Goal: Transaction & Acquisition: Purchase product/service

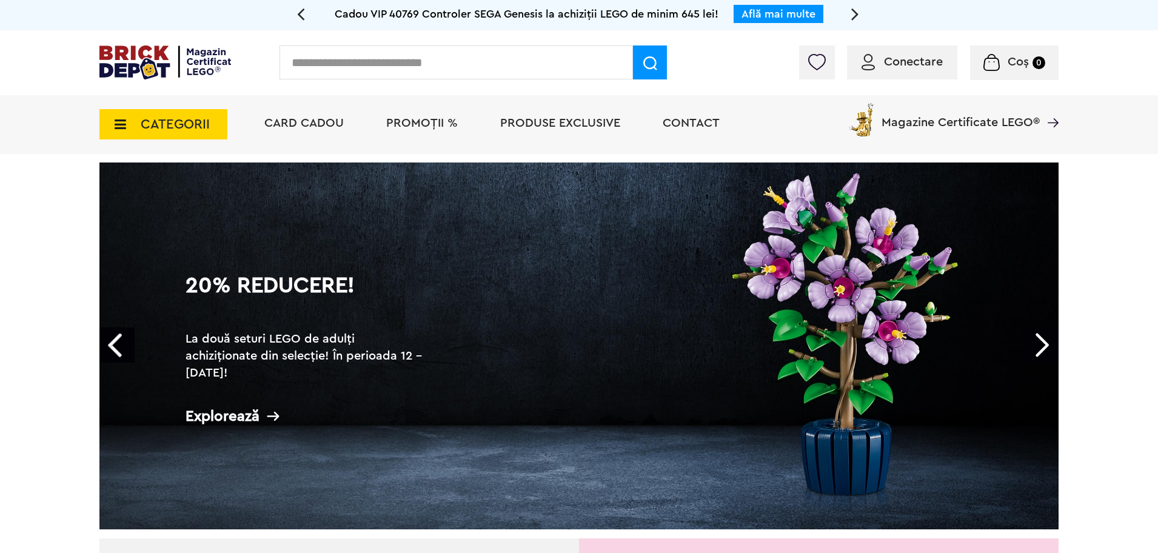
click at [417, 125] on span "PROMOȚII %" at bounding box center [422, 123] width 72 height 12
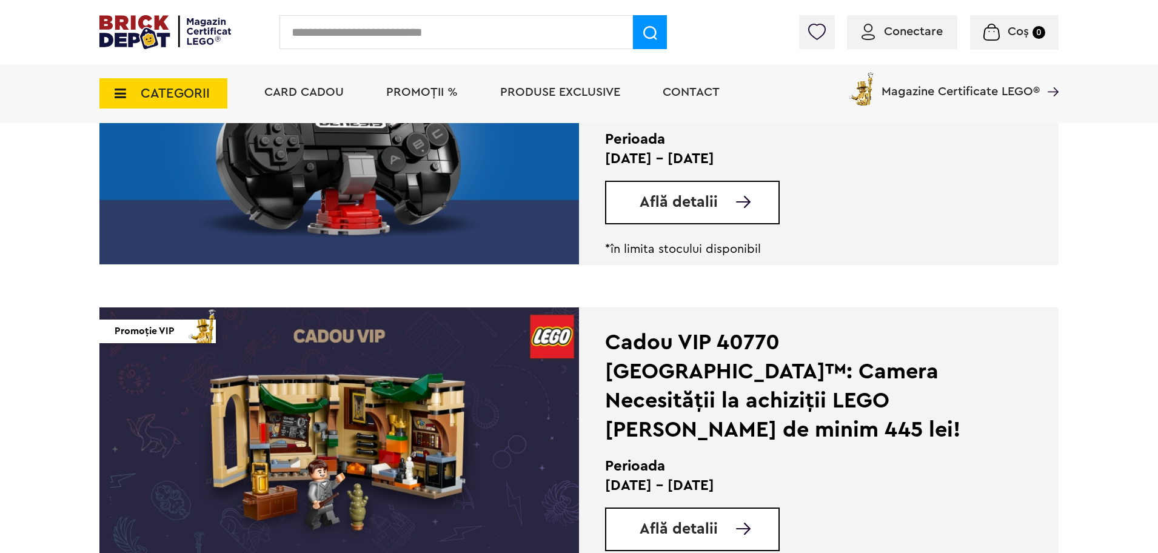
scroll to position [1591, 0]
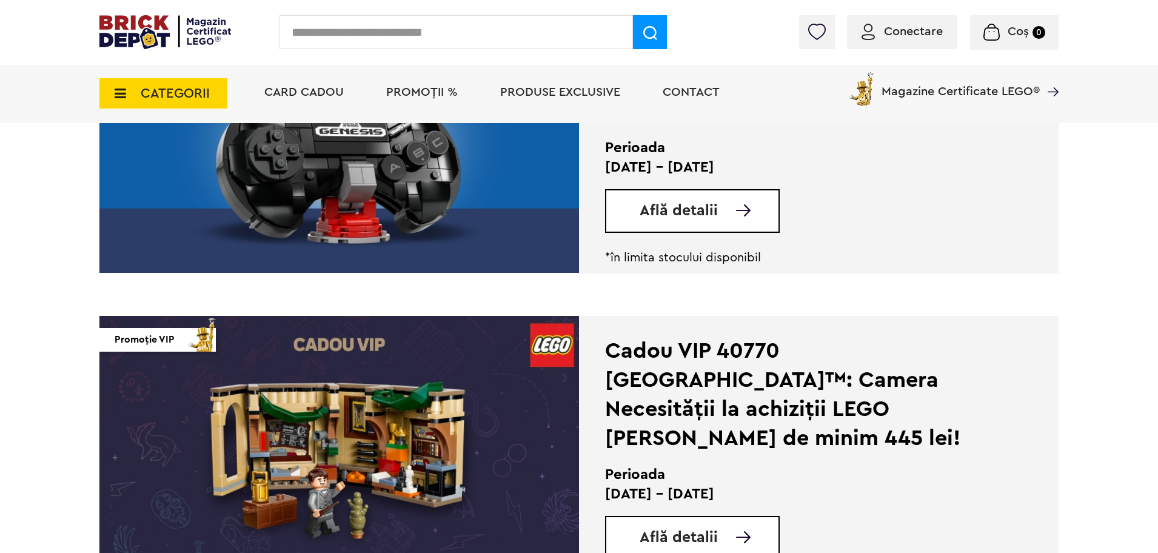
click at [933, 36] on span "Conectare" at bounding box center [913, 31] width 59 height 12
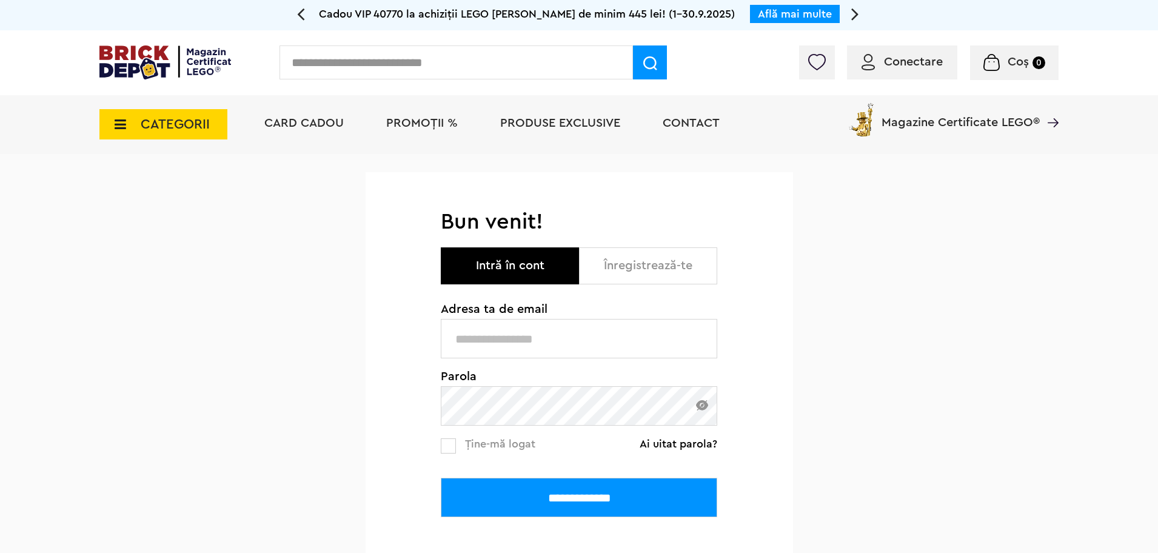
type input "**********"
click at [562, 486] on input "**********" at bounding box center [579, 497] width 276 height 39
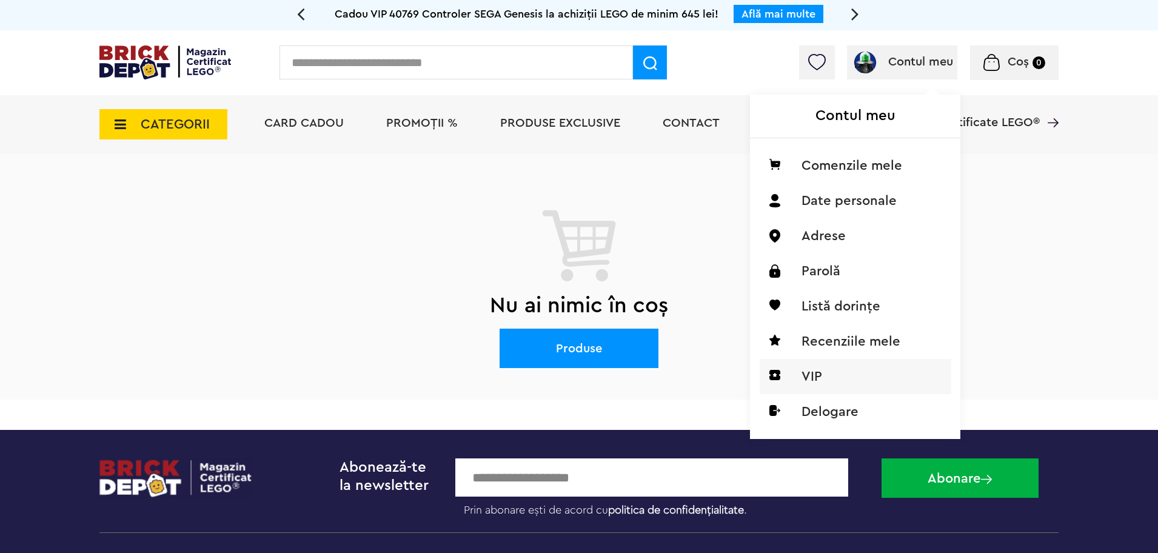
click at [820, 389] on li "VIP" at bounding box center [856, 376] width 192 height 35
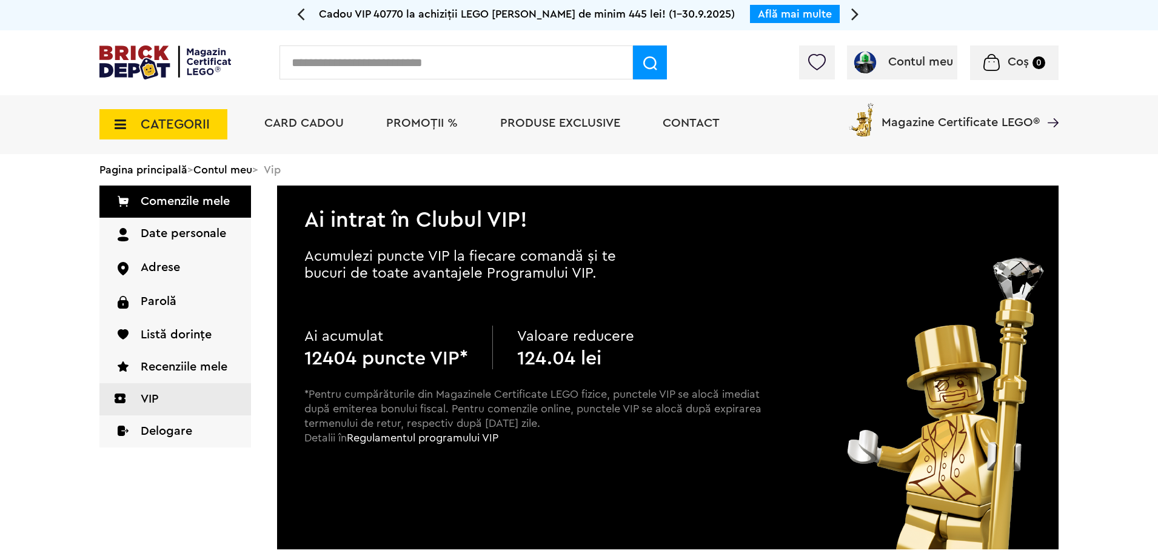
click at [173, 123] on span "CATEGORII" at bounding box center [175, 124] width 69 height 13
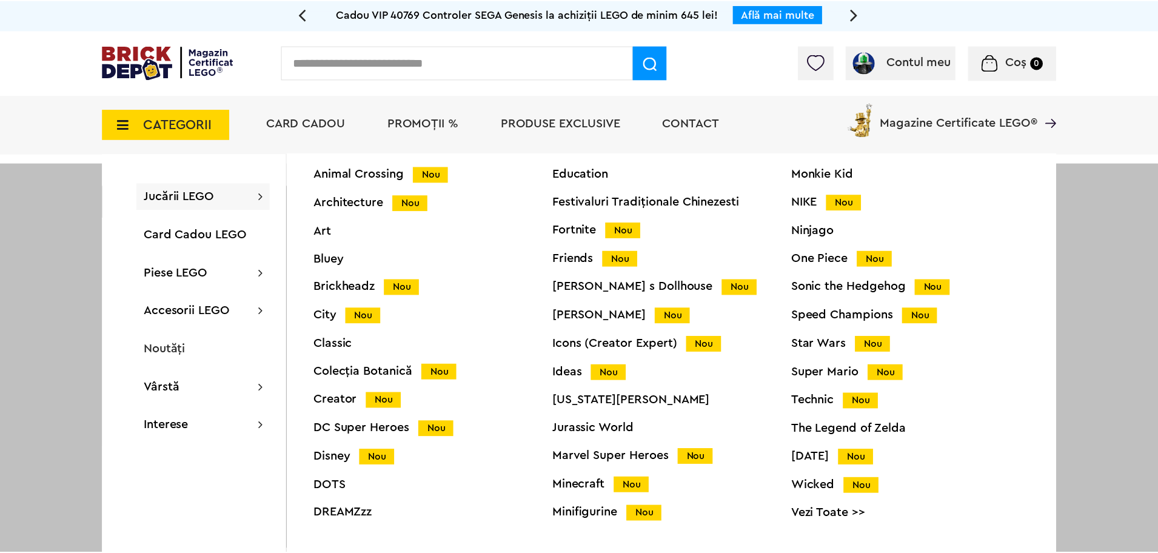
scroll to position [48, 0]
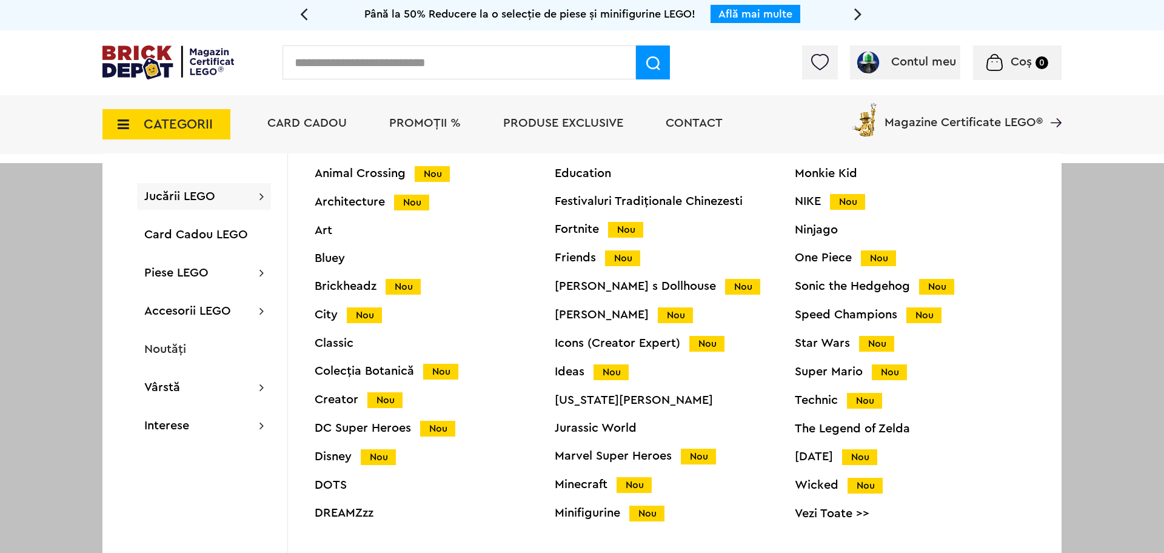
click at [594, 315] on div "Harry Potter Nou" at bounding box center [675, 315] width 240 height 13
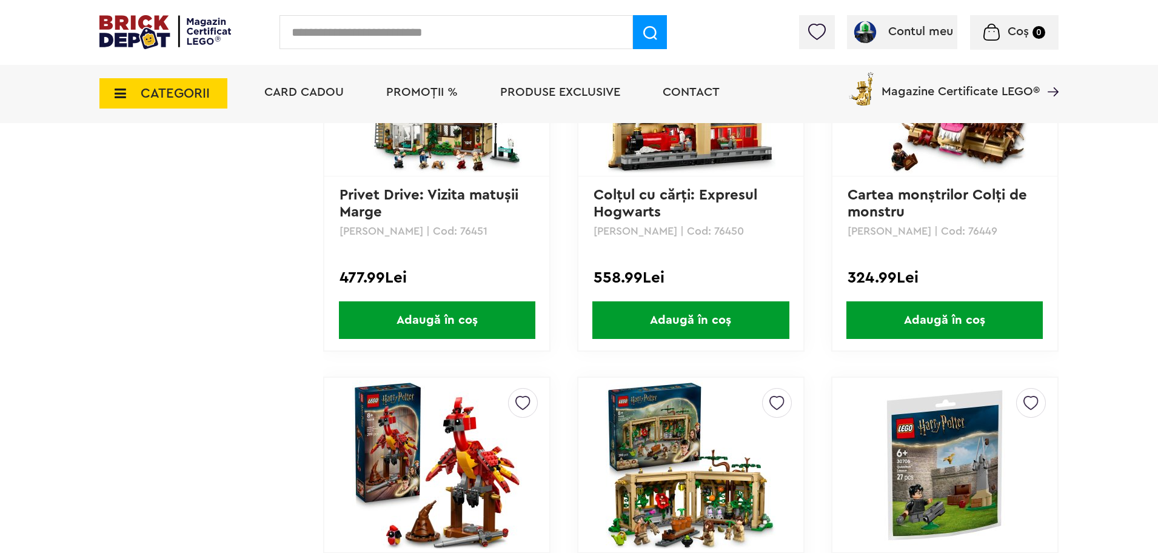
scroll to position [1061, 0]
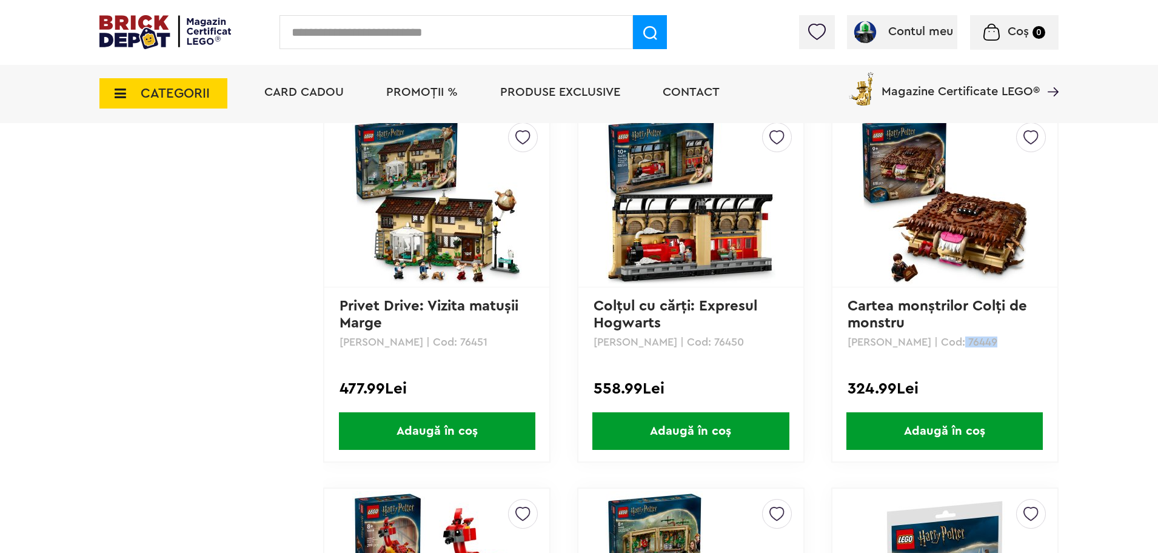
drag, startPoint x: 983, startPoint y: 344, endPoint x: 944, endPoint y: 342, distance: 38.9
click at [944, 342] on p "[PERSON_NAME] | Cod: 76449" at bounding box center [944, 341] width 195 height 11
copy p "76449"
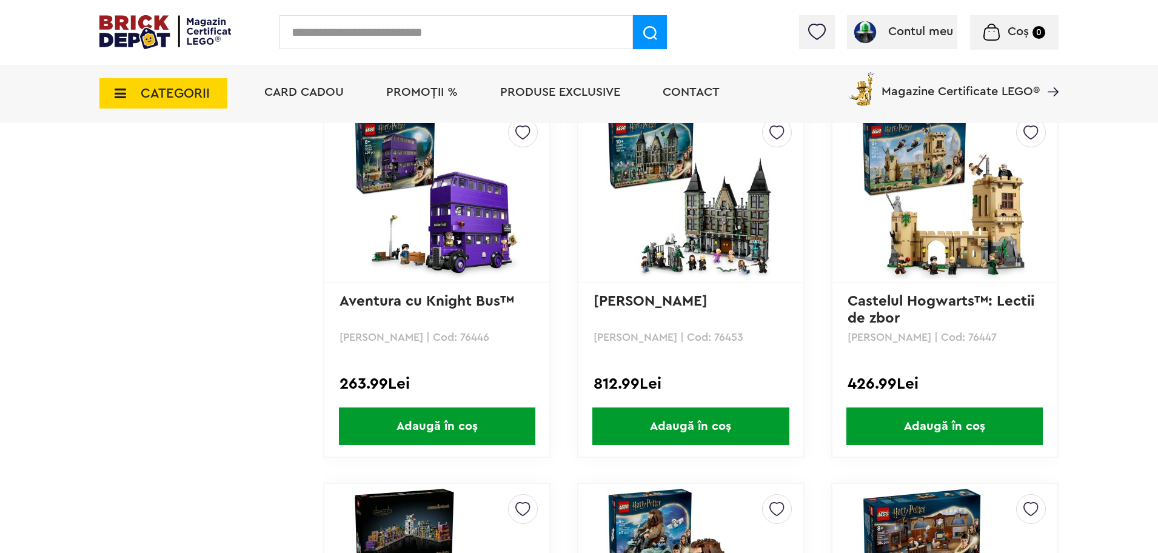
scroll to position [1894, 0]
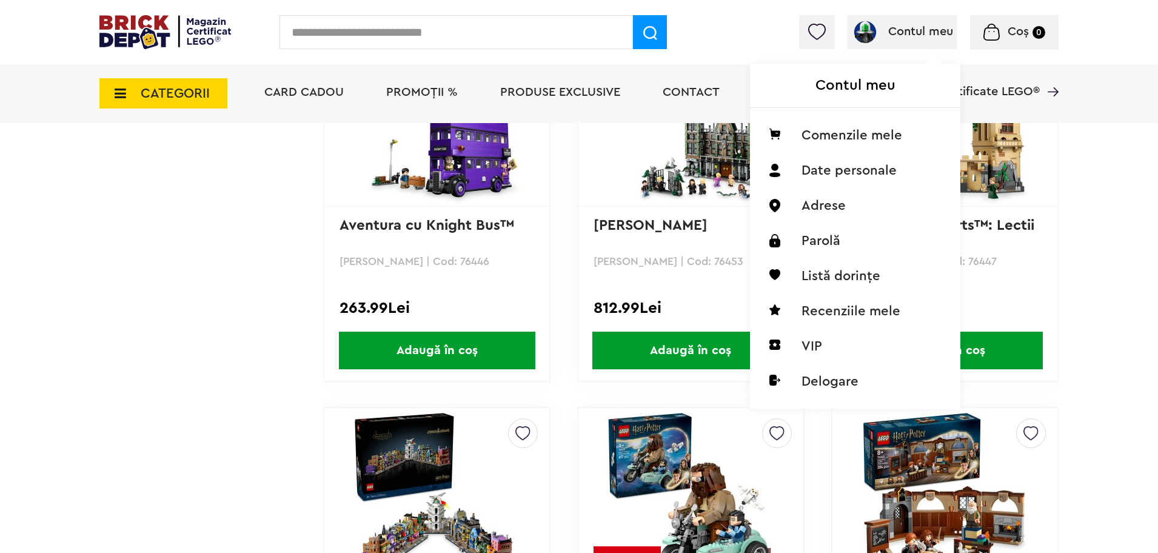
click at [885, 28] on span "Contul meu" at bounding box center [902, 31] width 101 height 12
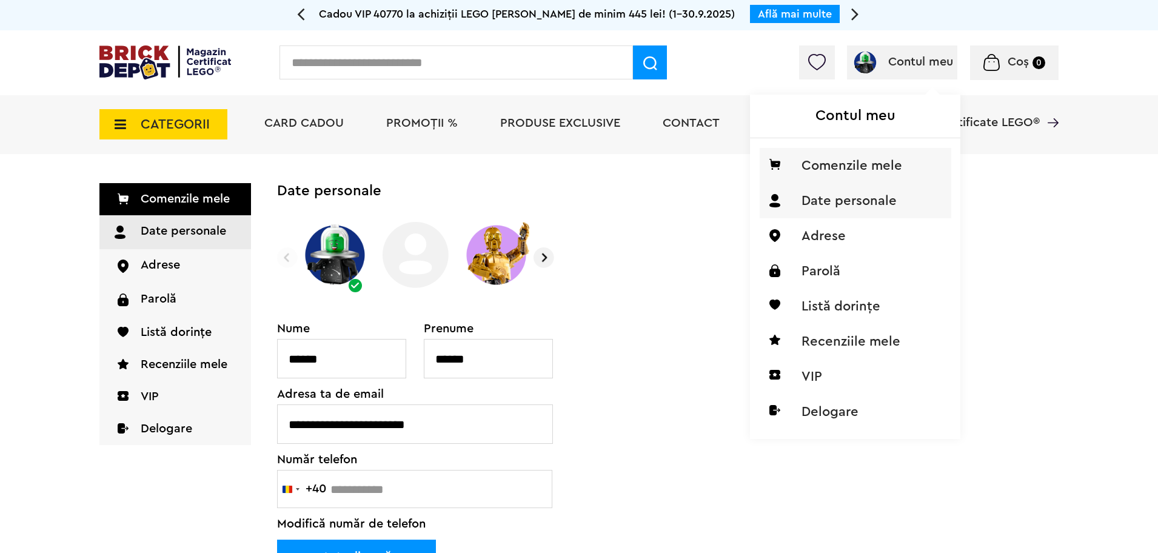
click at [860, 172] on li "Comenzile mele" at bounding box center [856, 165] width 192 height 35
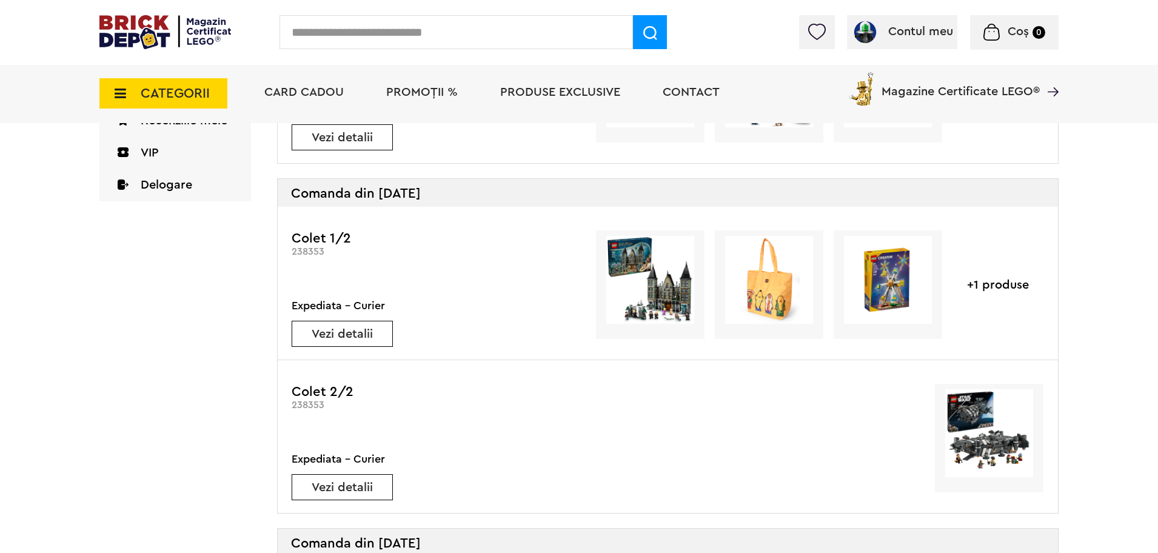
scroll to position [333, 0]
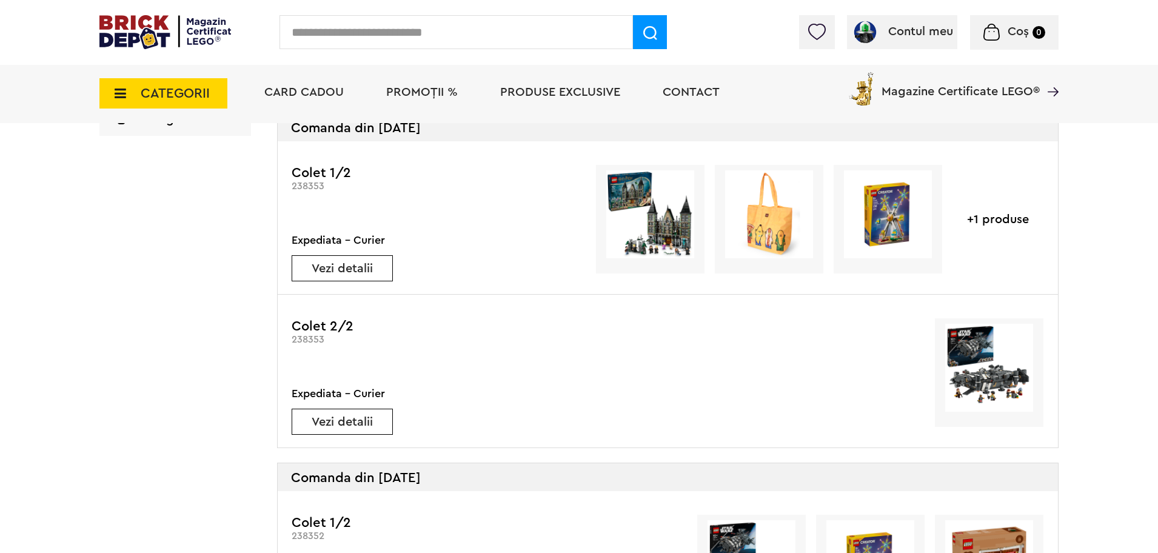
click at [356, 276] on div "Vezi detalii" at bounding box center [342, 268] width 101 height 26
click at [353, 269] on link "Vezi detalii" at bounding box center [342, 268] width 100 height 12
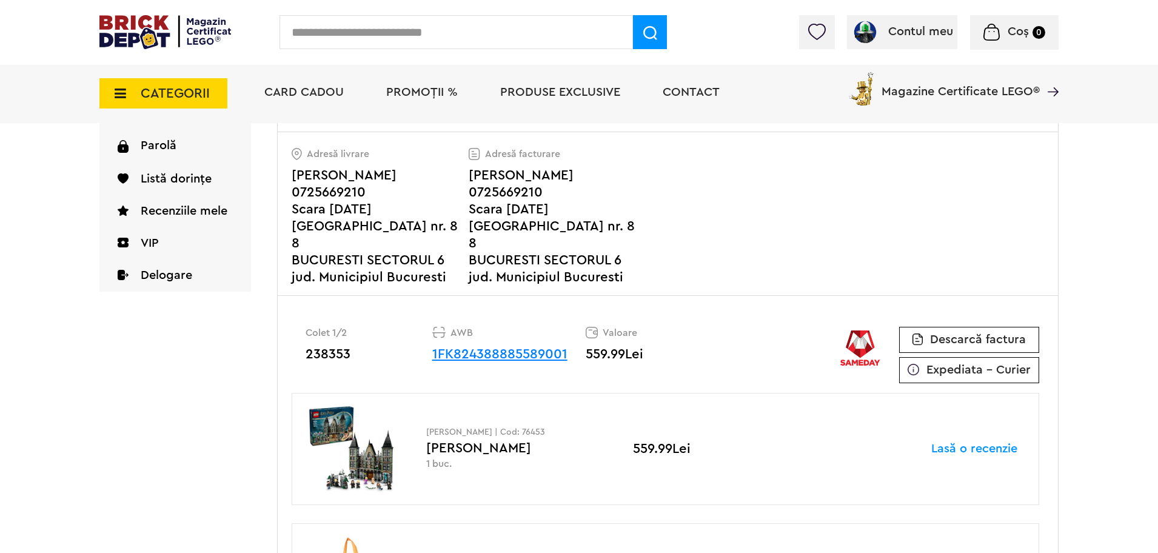
scroll to position [152, 0]
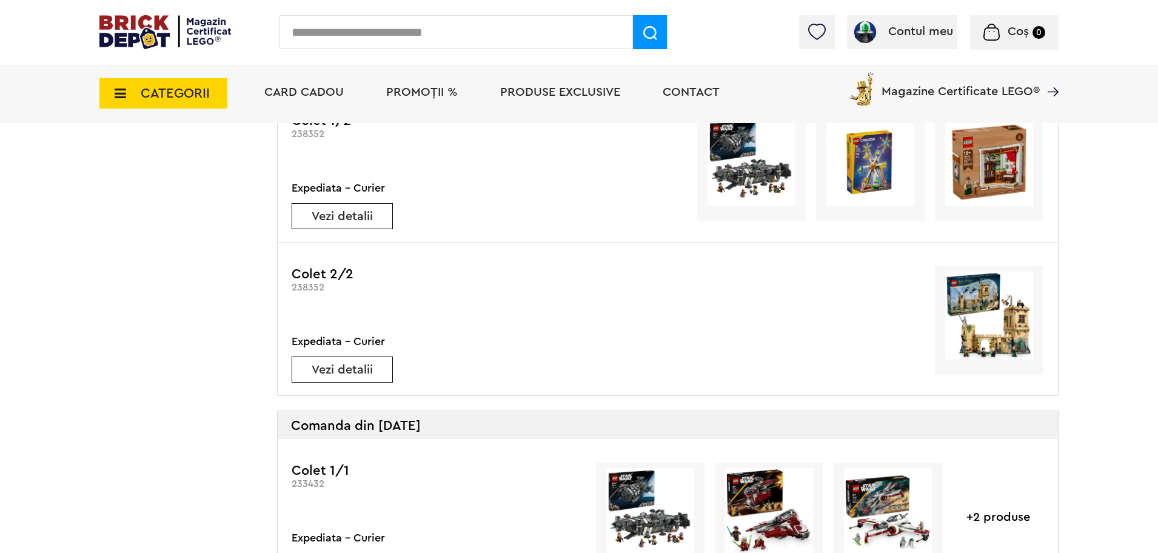
scroll to position [788, 0]
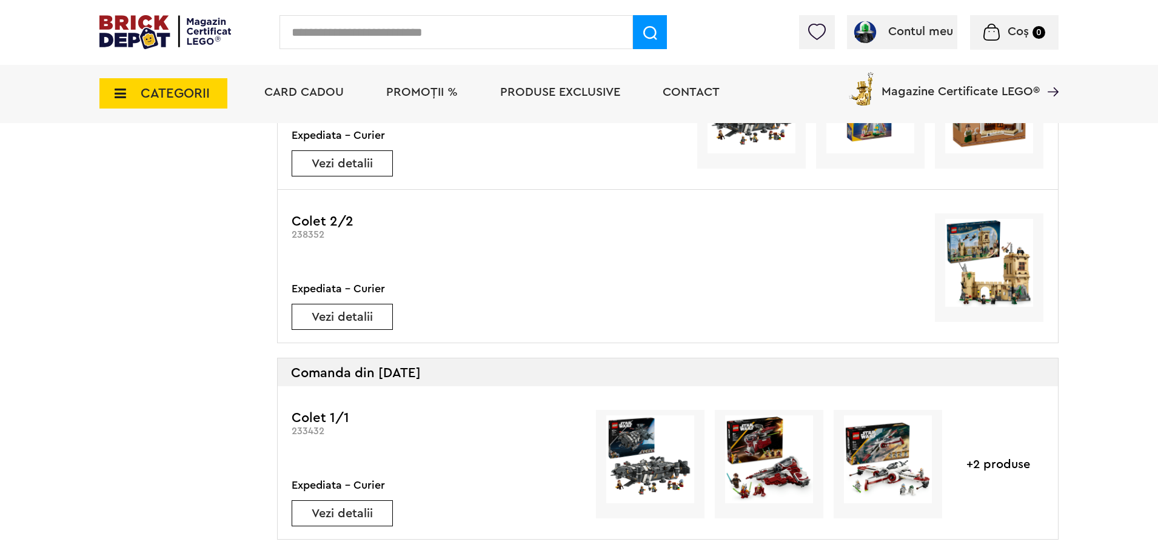
click at [370, 308] on div "Vezi detalii" at bounding box center [342, 317] width 101 height 26
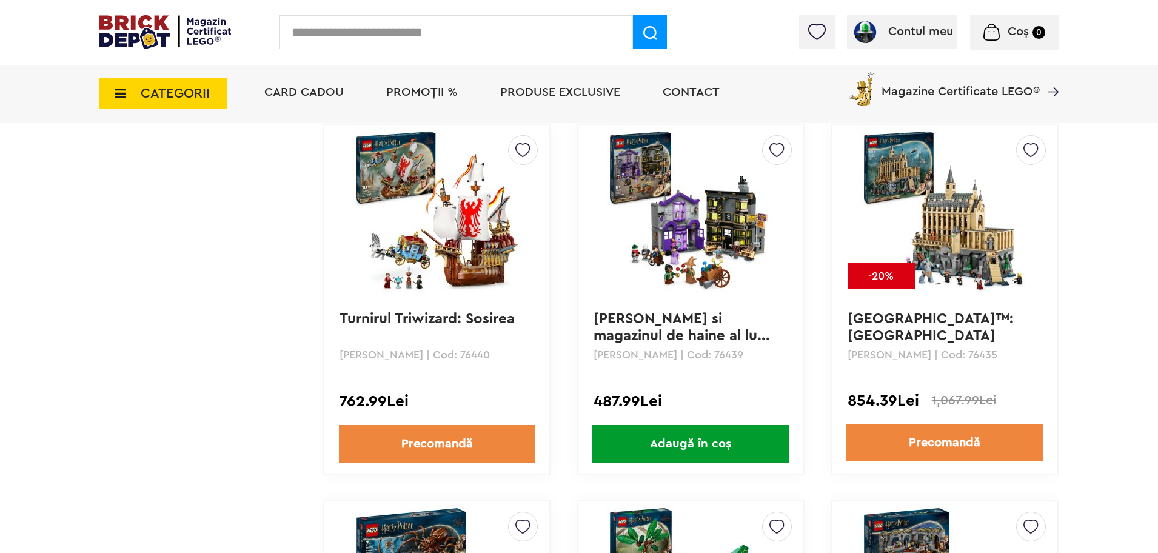
scroll to position [2955, 0]
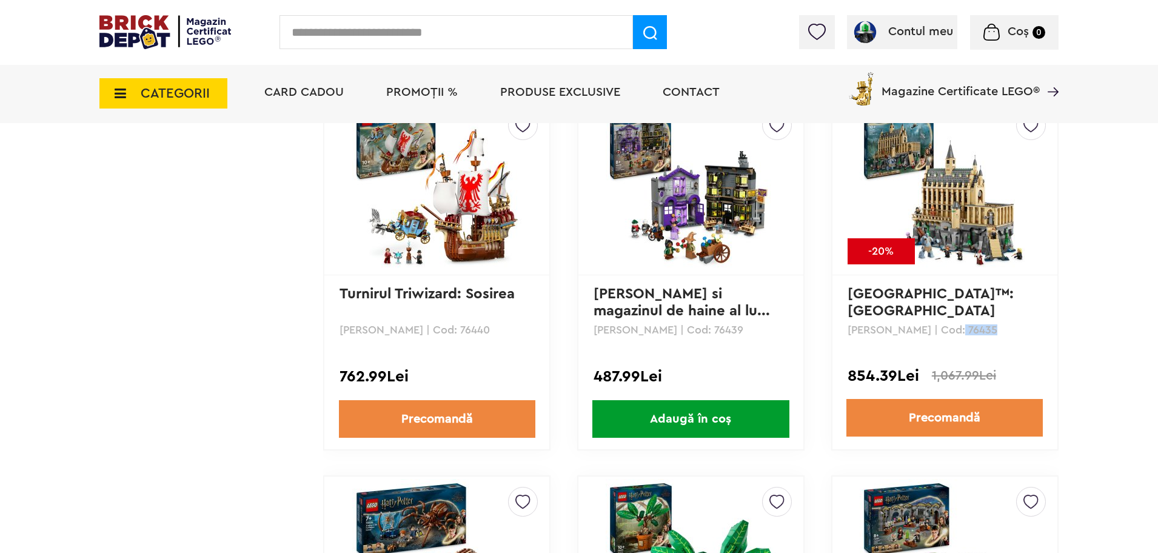
drag, startPoint x: 988, startPoint y: 326, endPoint x: 943, endPoint y: 330, distance: 45.7
click at [943, 330] on p "[PERSON_NAME] | Cod: 76435" at bounding box center [944, 329] width 195 height 11
copy p "76435"
click at [917, 417] on link "Precomandă" at bounding box center [944, 418] width 196 height 38
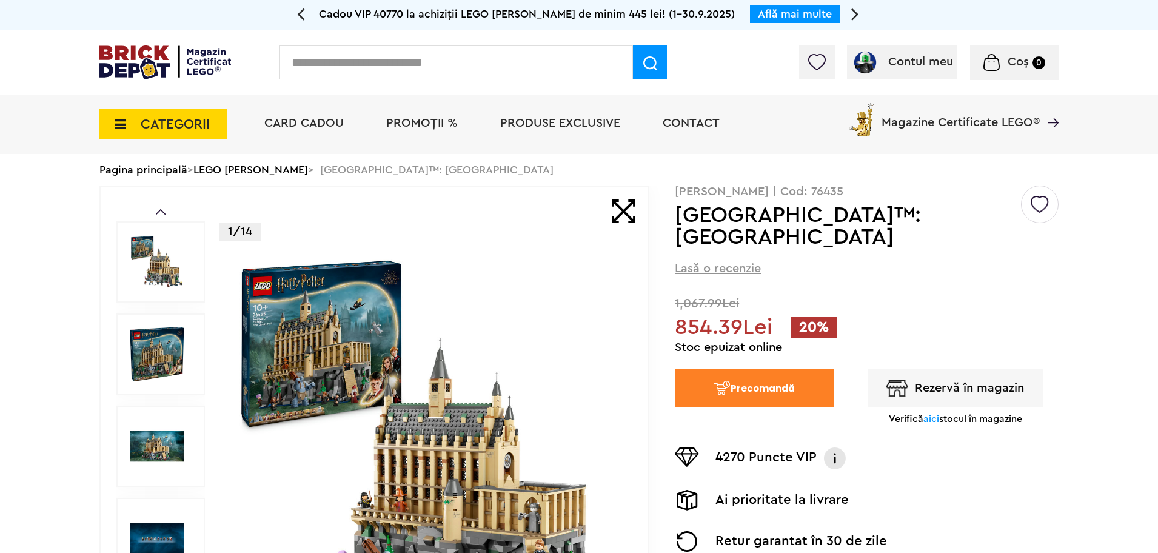
click at [955, 369] on button "Rezervă în magazin" at bounding box center [954, 388] width 175 height 38
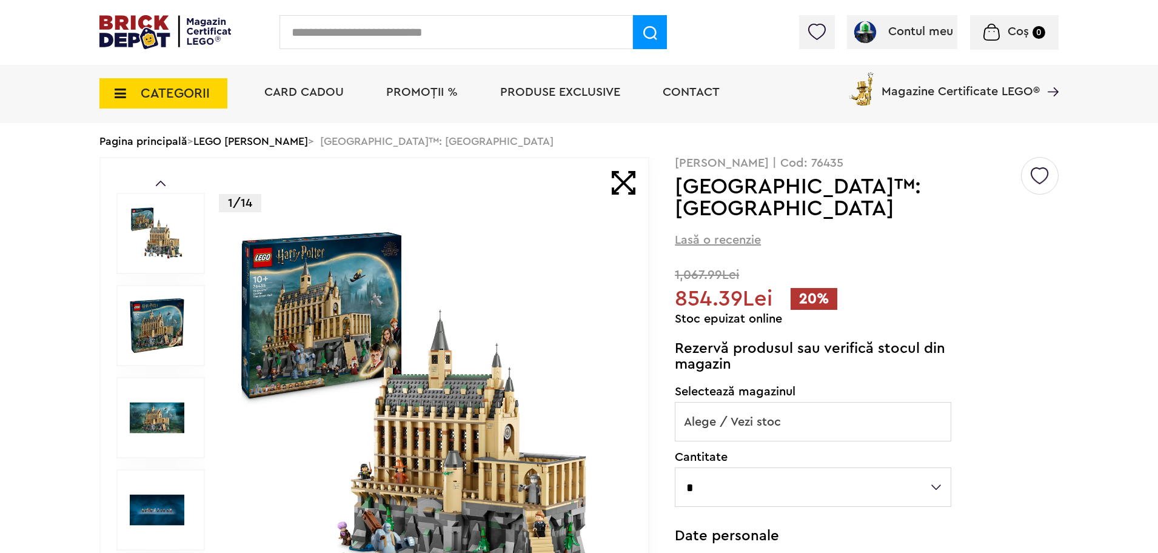
scroll to position [76, 0]
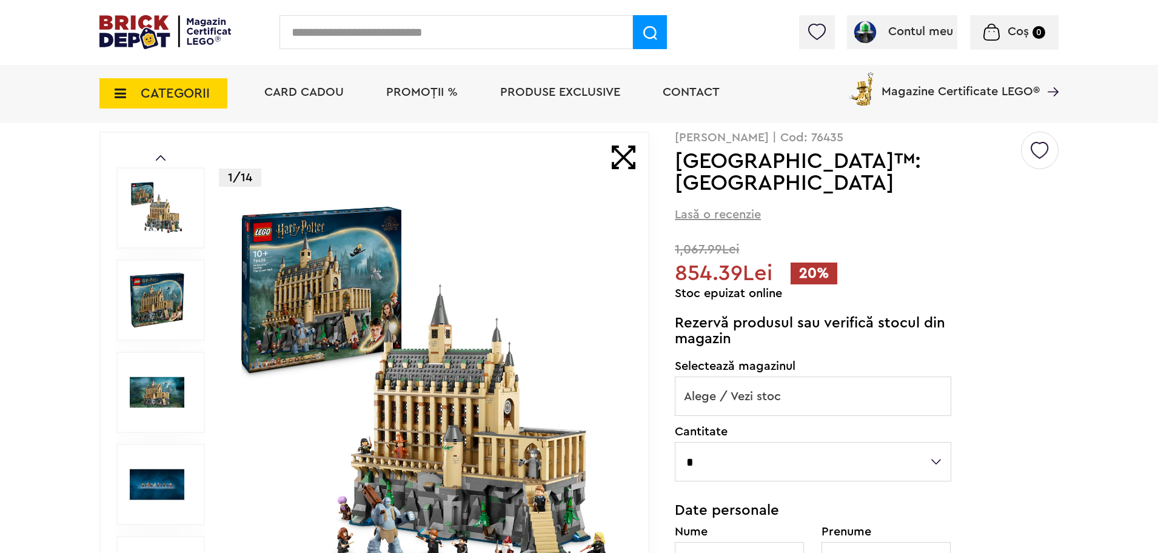
click at [827, 377] on span "Alege / Vezi stoc" at bounding box center [812, 396] width 275 height 39
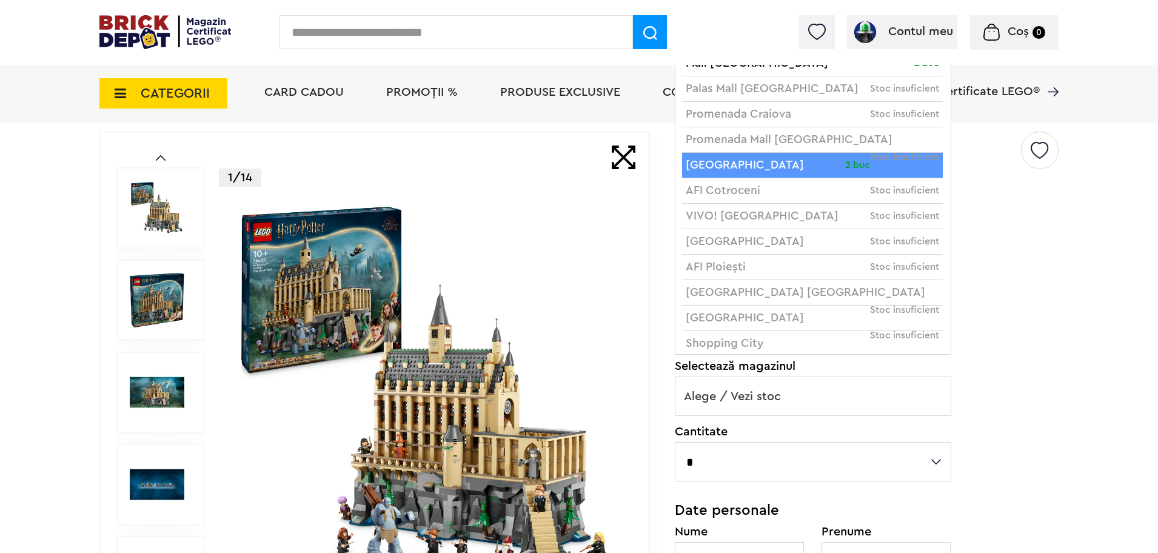
select select "*"
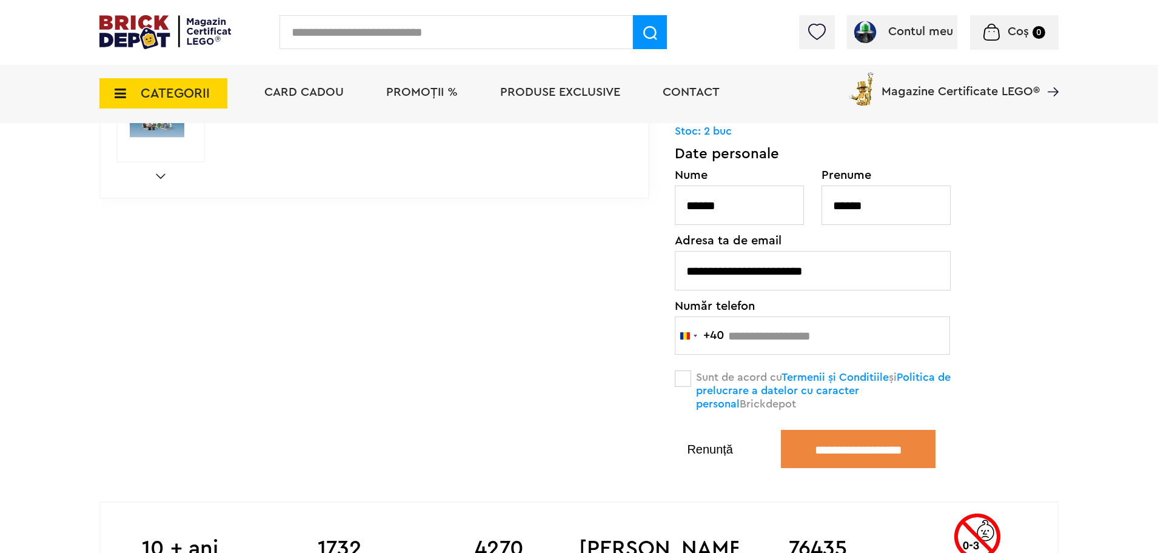
scroll to position [606, 0]
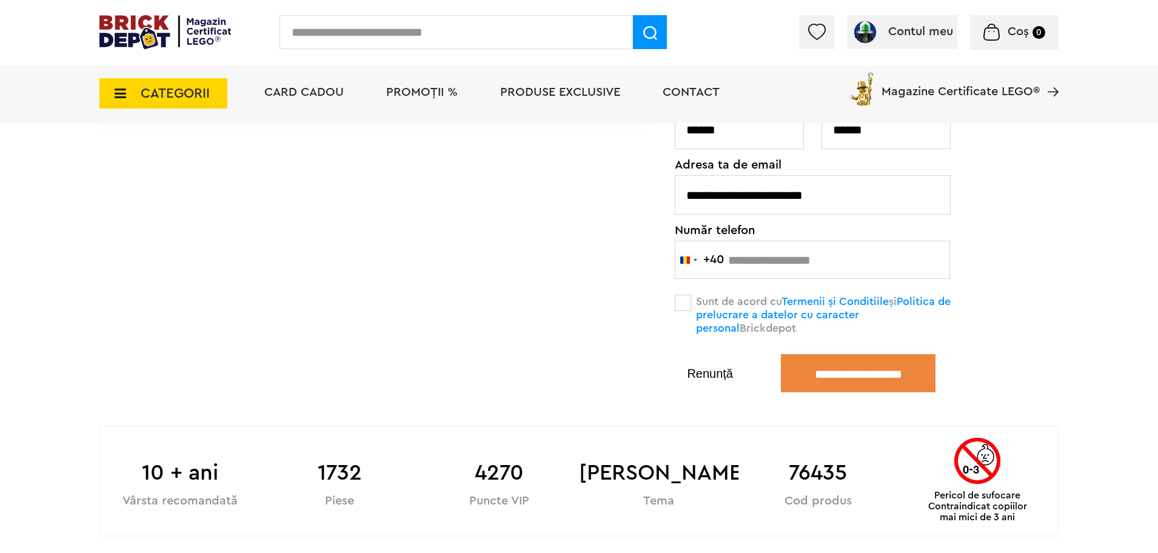
click at [684, 295] on span at bounding box center [683, 303] width 16 height 16
click at [803, 247] on input "number" at bounding box center [812, 260] width 275 height 38
click at [735, 241] on input "**********" at bounding box center [812, 260] width 275 height 38
type input "*********"
click at [870, 358] on input "**********" at bounding box center [858, 373] width 155 height 38
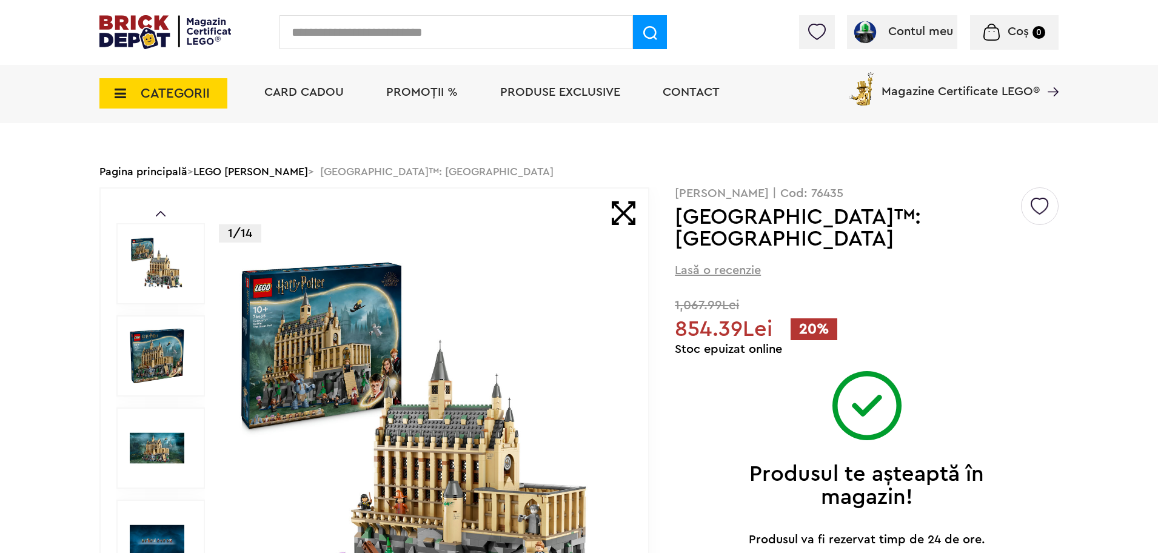
scroll to position [0, 0]
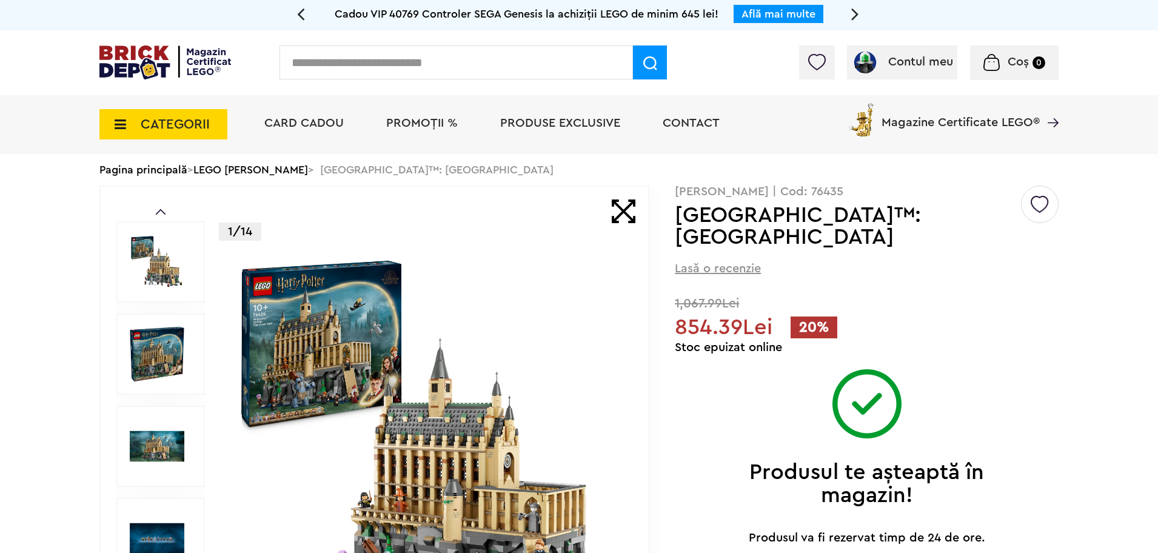
click at [409, 122] on span "PROMOȚII %" at bounding box center [422, 123] width 72 height 12
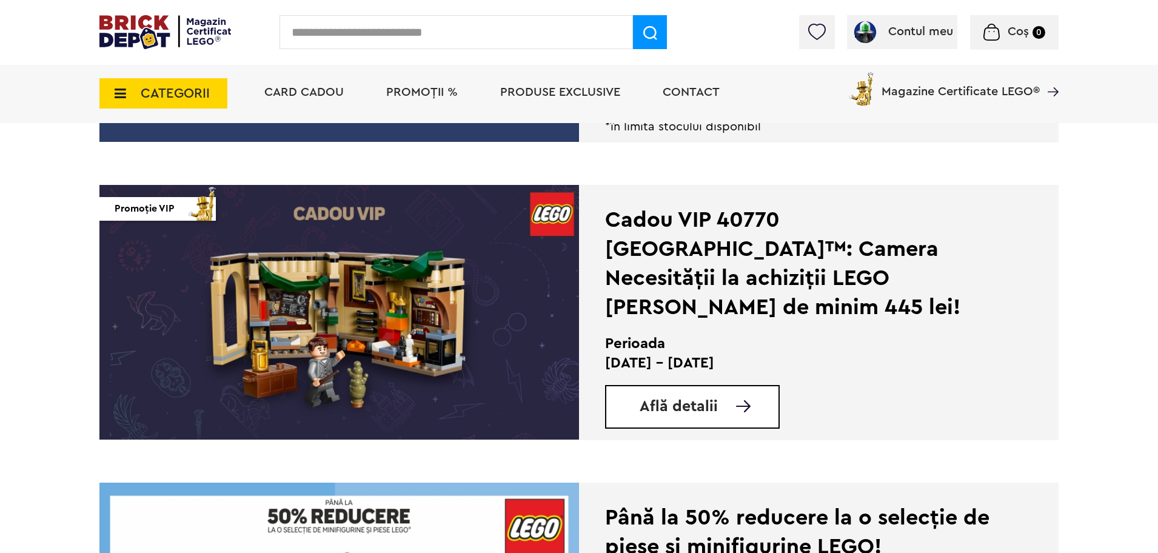
scroll to position [1743, 0]
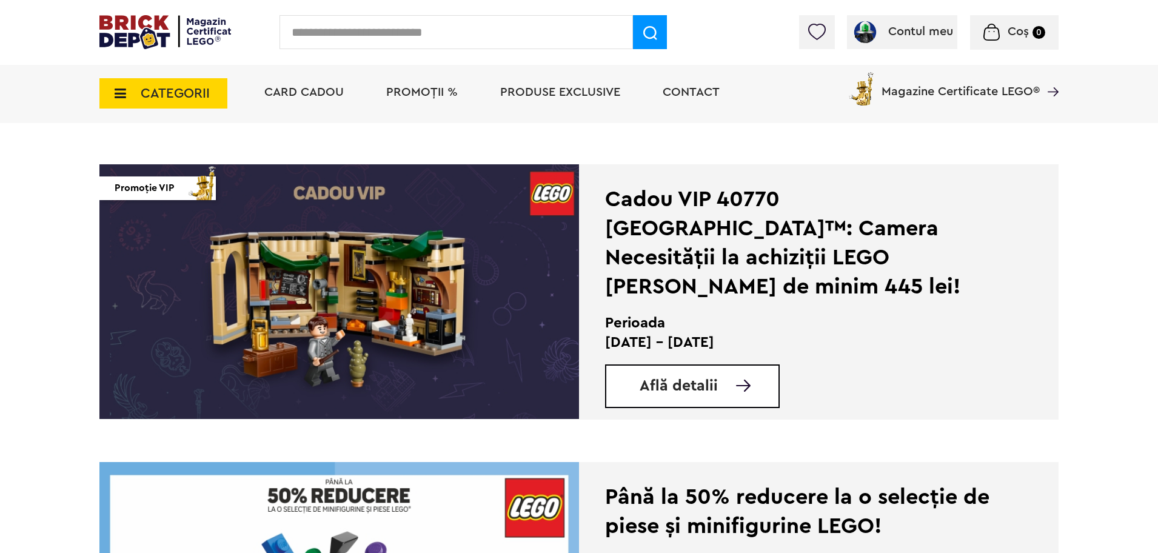
click at [644, 399] on div "Află detalii" at bounding box center [692, 386] width 175 height 44
click at [647, 385] on span "Află detalii" at bounding box center [678, 385] width 78 height 15
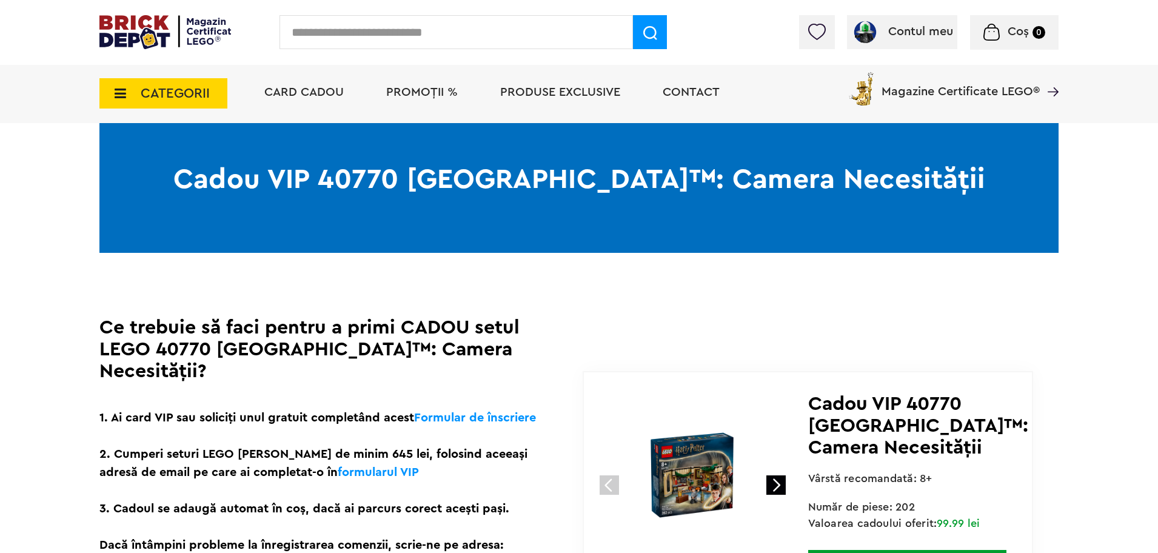
scroll to position [303, 0]
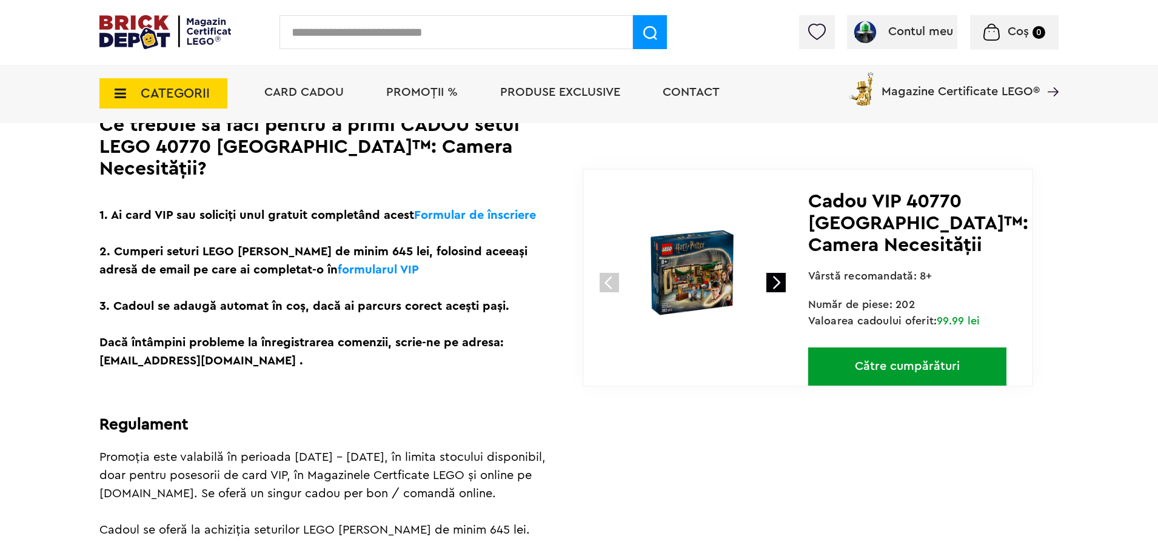
click at [958, 377] on link "Către cumpărături" at bounding box center [907, 366] width 198 height 38
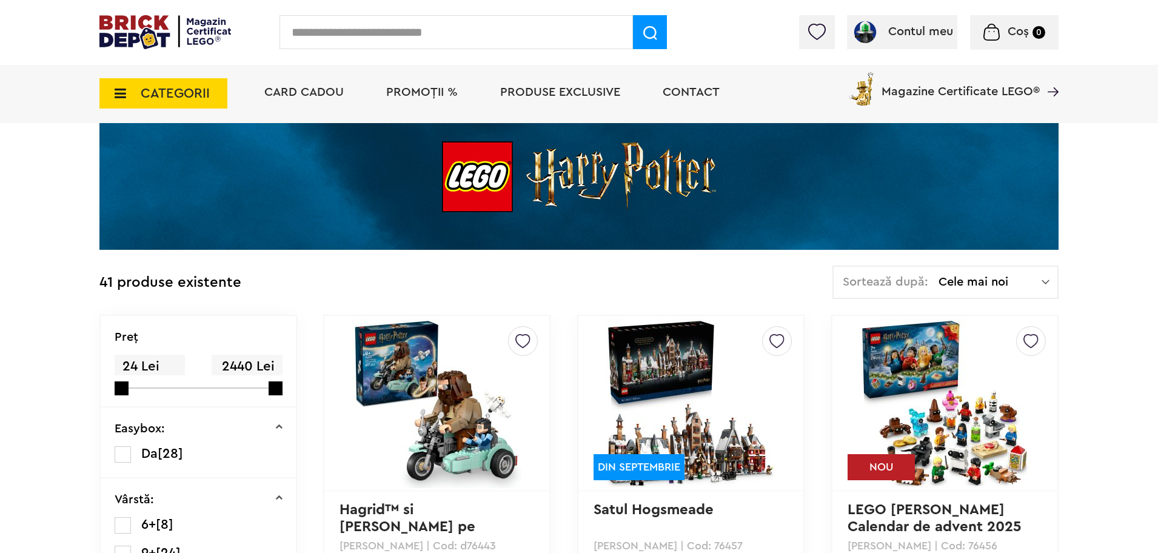
scroll to position [303, 0]
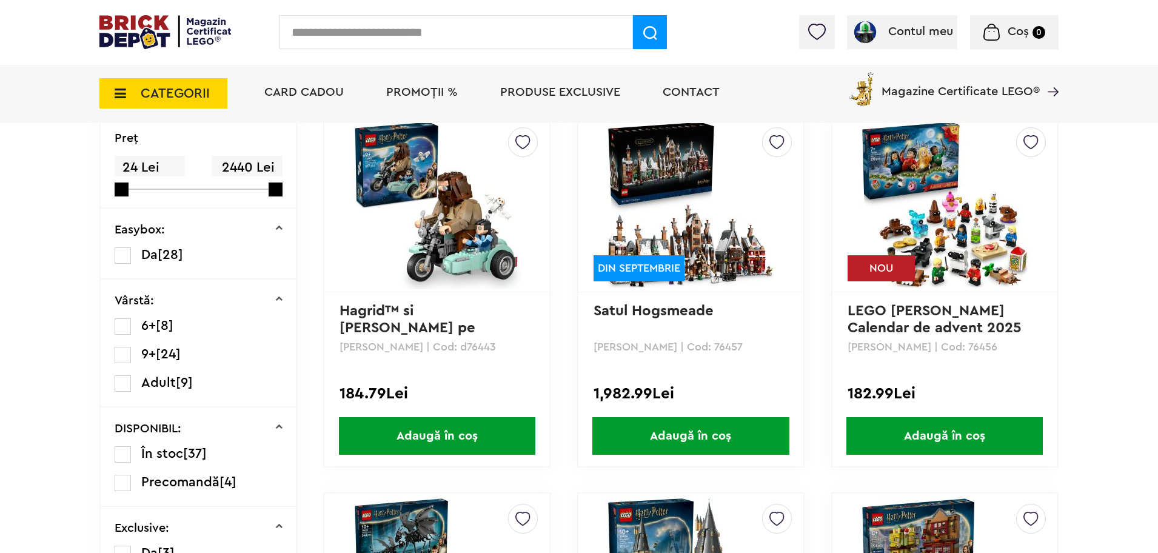
click at [741, 433] on span "Adaugă în coș" at bounding box center [690, 436] width 196 height 38
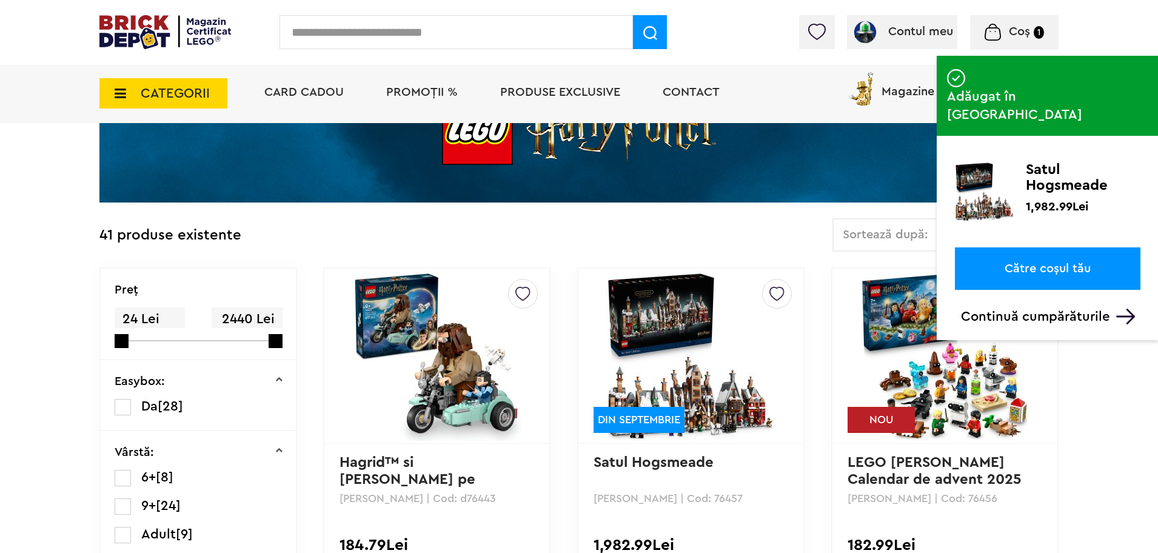
click at [1000, 28] on img at bounding box center [992, 32] width 16 height 17
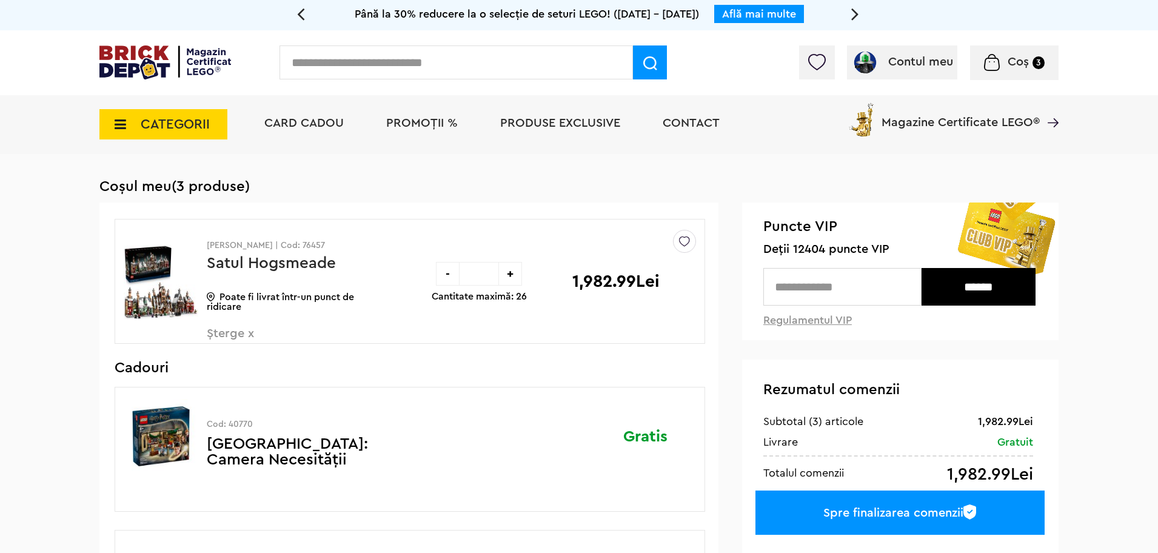
click at [291, 265] on link "Satul Hogsmeade" at bounding box center [271, 263] width 129 height 16
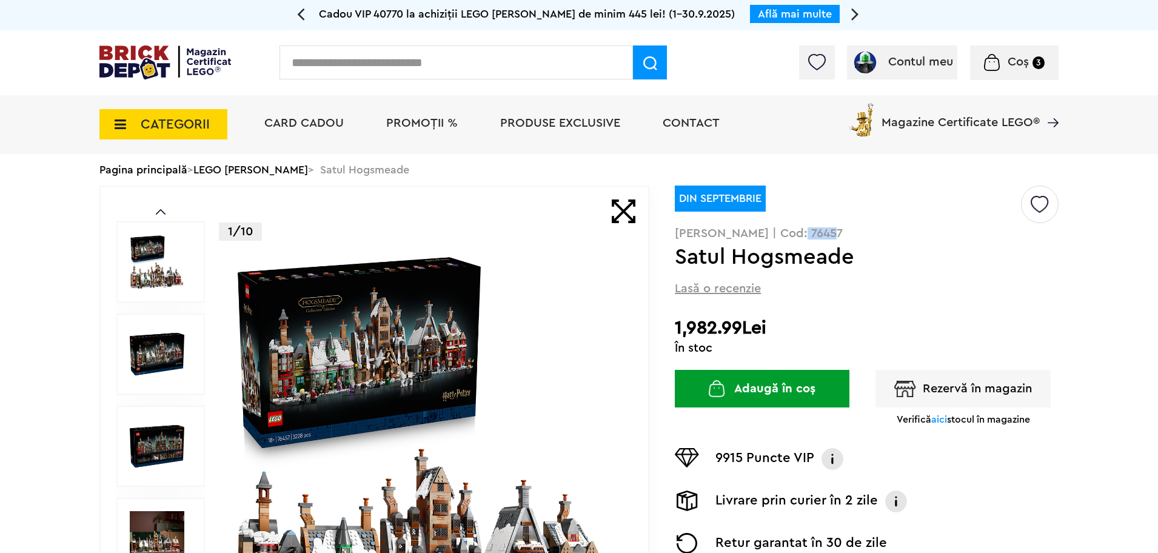
drag, startPoint x: 847, startPoint y: 232, endPoint x: 786, endPoint y: 236, distance: 61.4
click at [786, 236] on p "[PERSON_NAME] | Cod: 76457" at bounding box center [867, 233] width 384 height 12
copy p "76457"
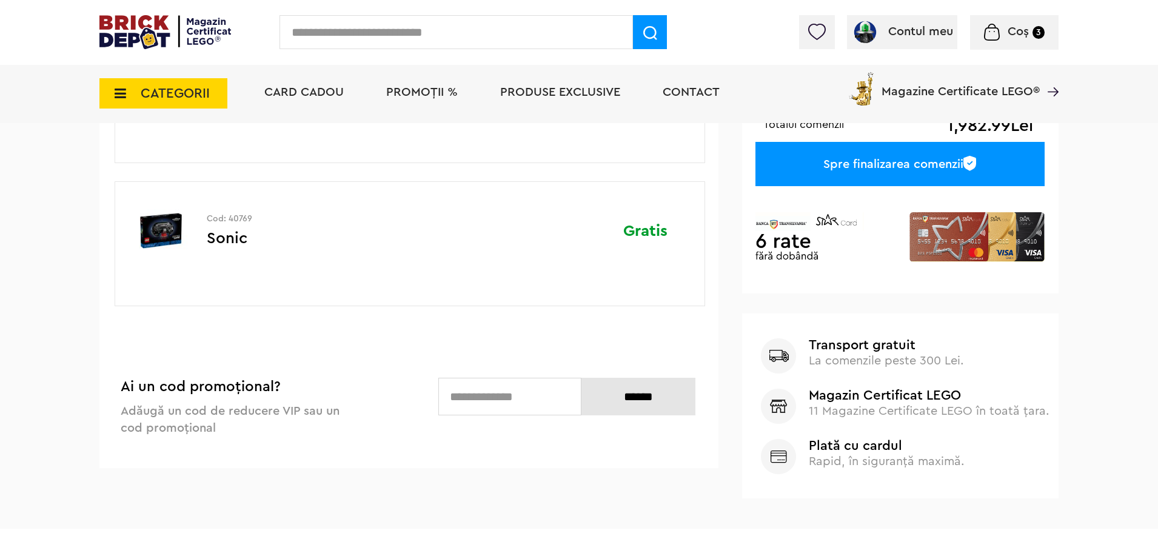
scroll to position [227, 0]
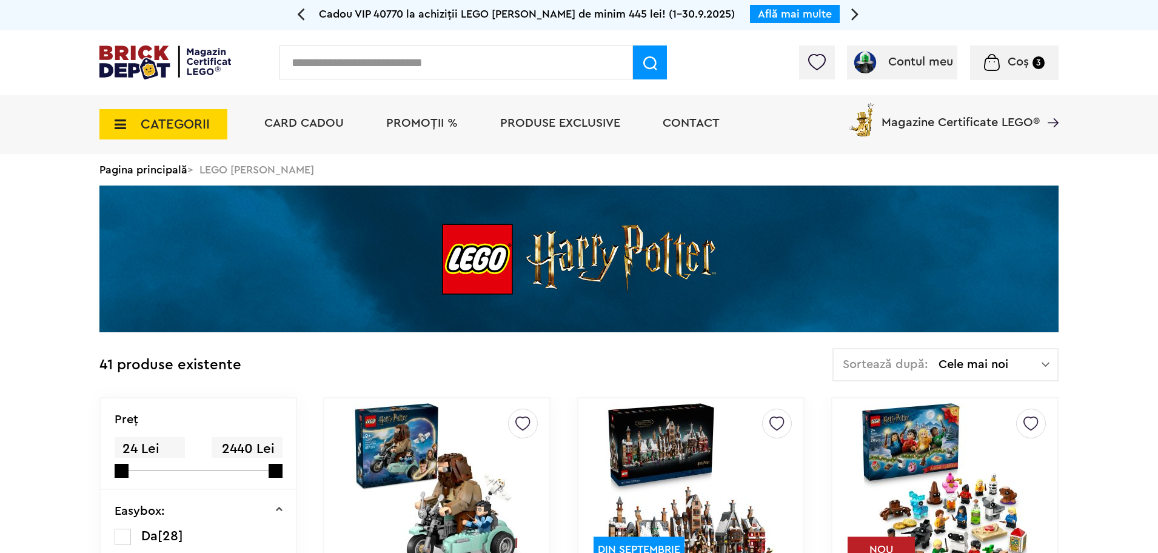
click at [397, 125] on span "PROMOȚII %" at bounding box center [422, 123] width 72 height 12
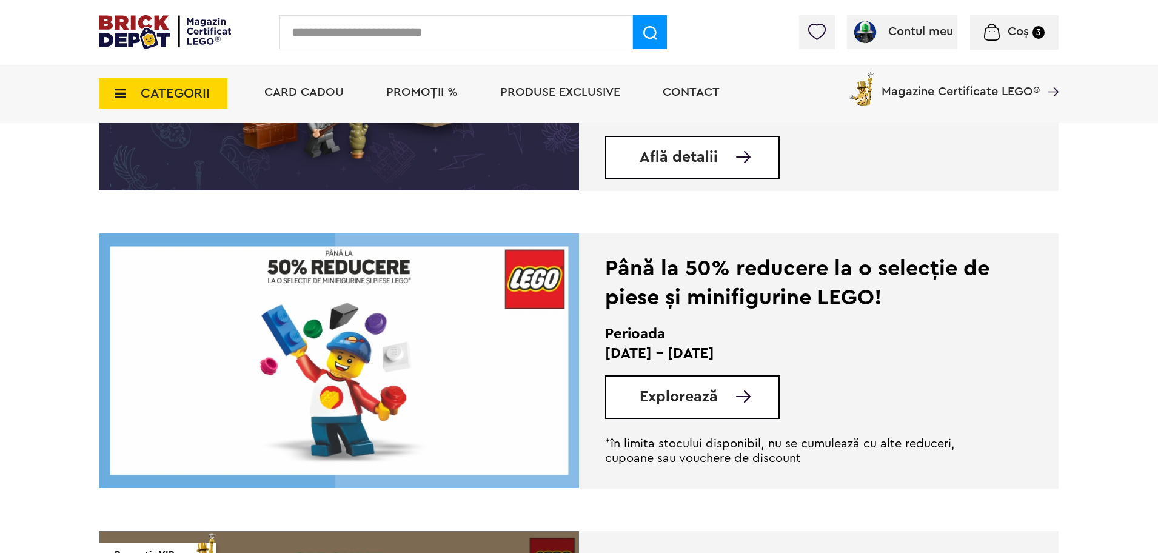
scroll to position [1970, 0]
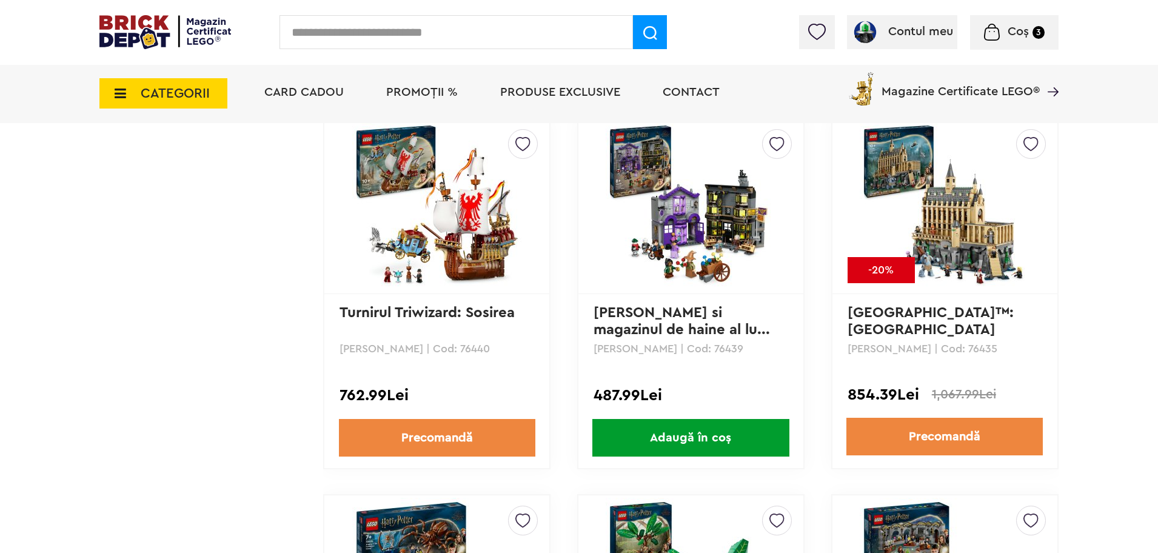
scroll to position [2920, 0]
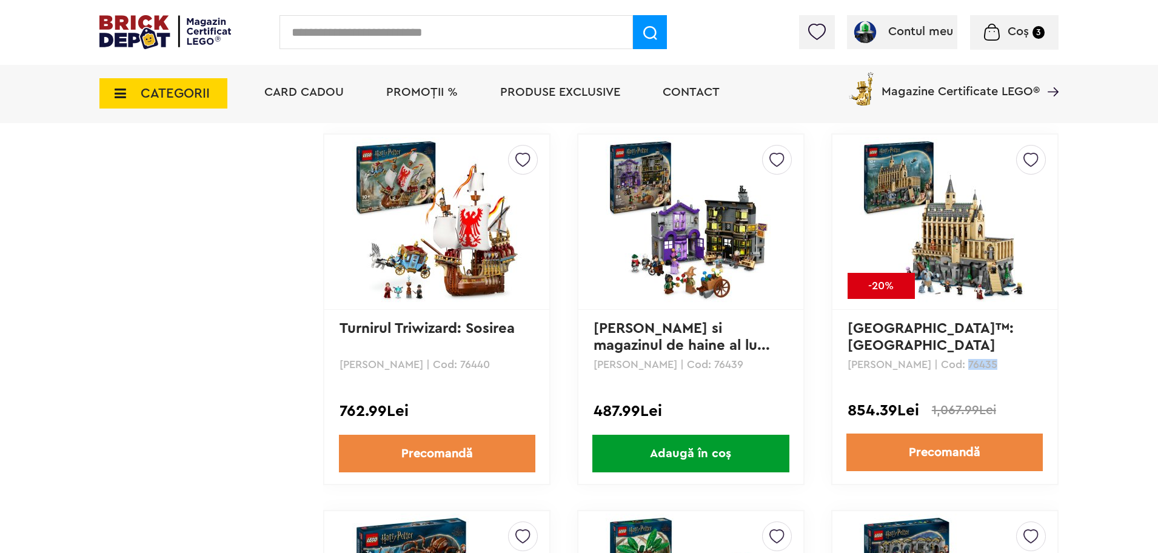
drag, startPoint x: 993, startPoint y: 366, endPoint x: 946, endPoint y: 366, distance: 46.7
click at [946, 366] on p "[PERSON_NAME] | Cod: 76435" at bounding box center [944, 364] width 195 height 11
copy p "76435"
